Goal: Complete application form: Complete application form

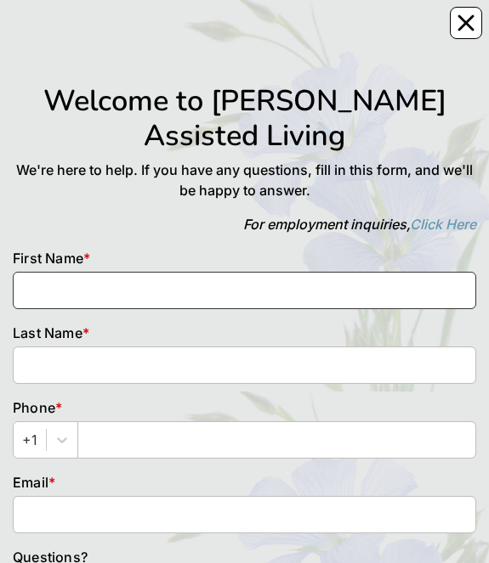
click at [202, 31] on input at bounding box center [244, 290] width 463 height 37
type input "[PERSON_NAME]"
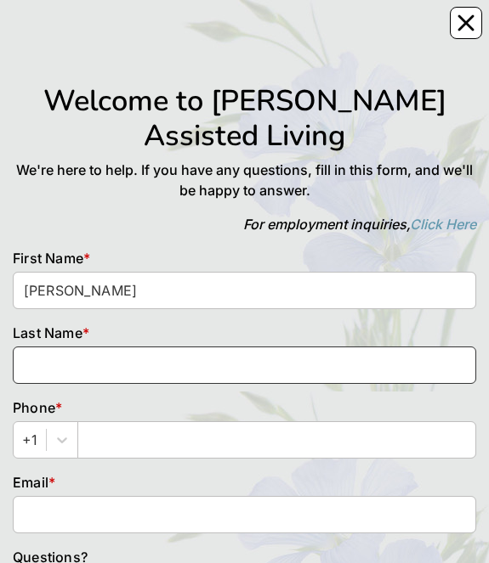
type input "[PERSON_NAME]"
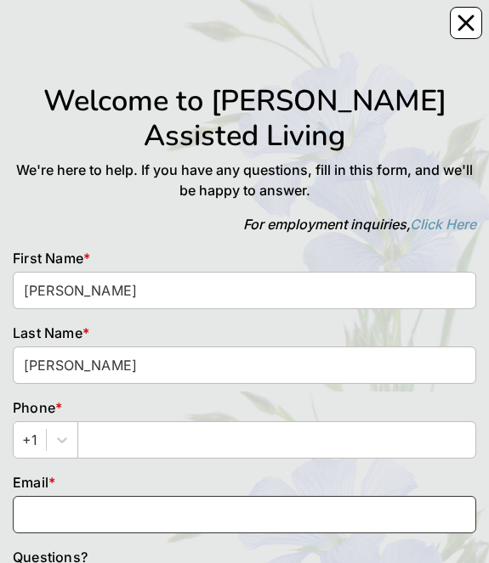
type input "[EMAIL_ADDRESS][DOMAIN_NAME]"
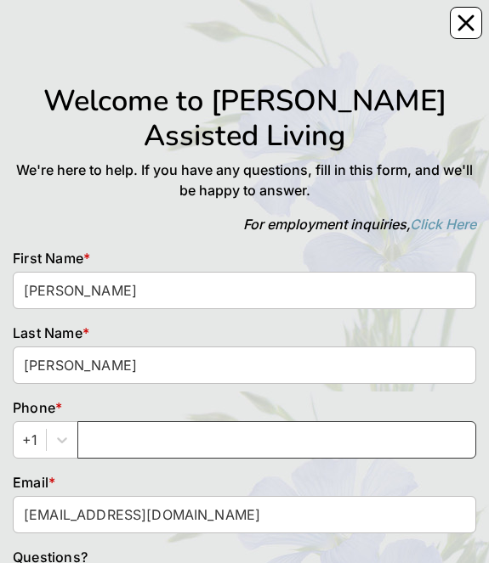
click at [158, 31] on input "text" at bounding box center [276, 439] width 399 height 37
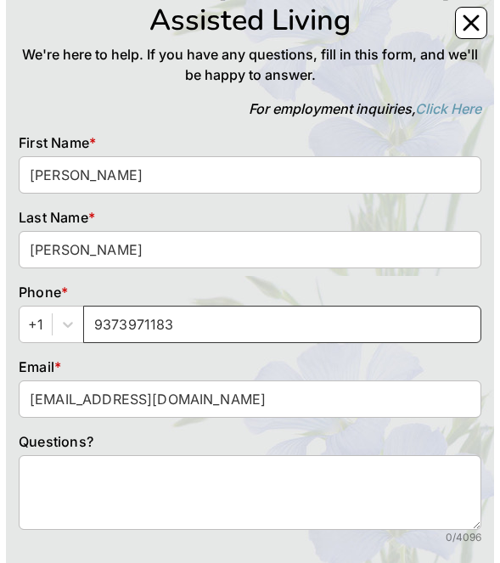
scroll to position [170, 0]
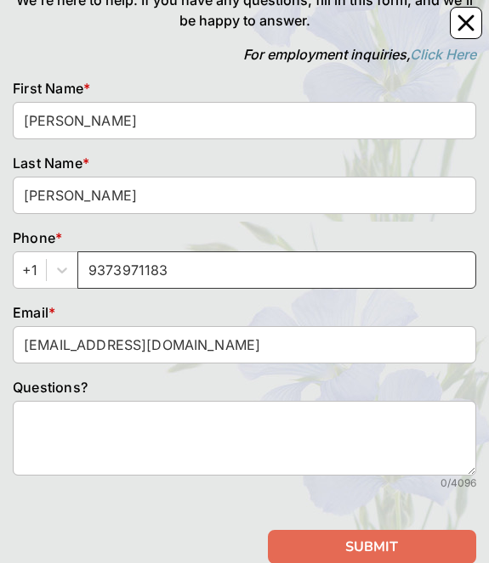
type input "9373971183"
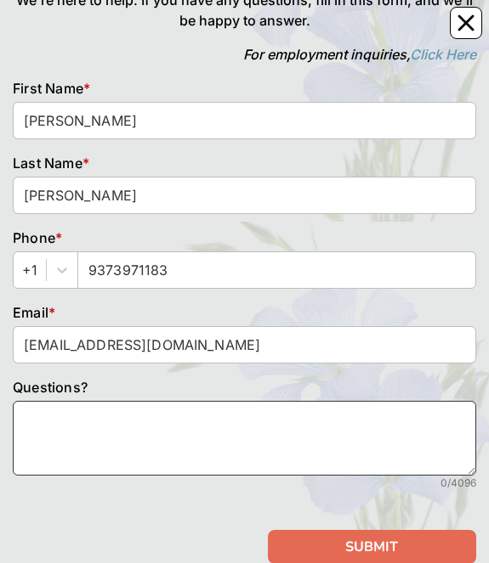
click at [149, 31] on textarea at bounding box center [244, 438] width 463 height 75
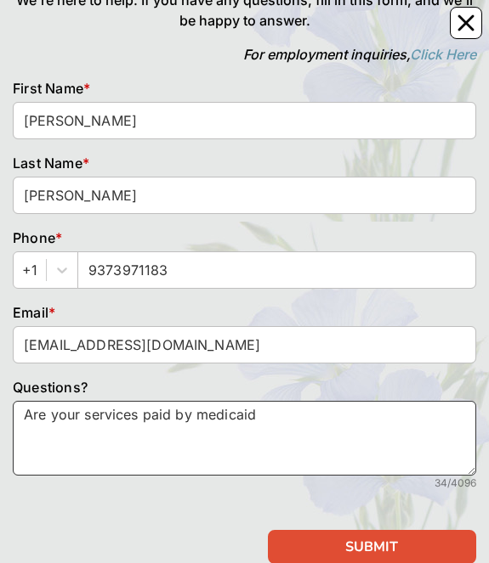
type textarea "Are your services paid by medicaid"
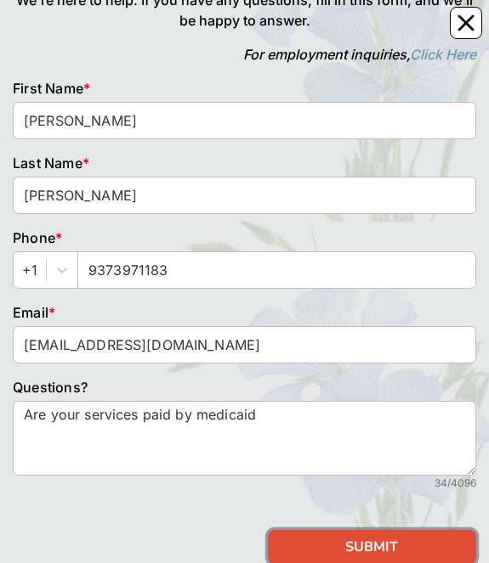
click at [358, 31] on button "SUBMIT" at bounding box center [372, 547] width 208 height 34
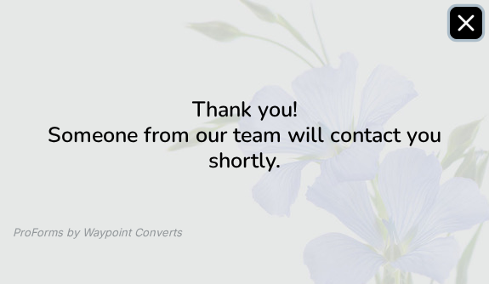
click at [470, 17] on icon "Close" at bounding box center [466, 23] width 14 height 14
